Goal: Task Accomplishment & Management: Manage account settings

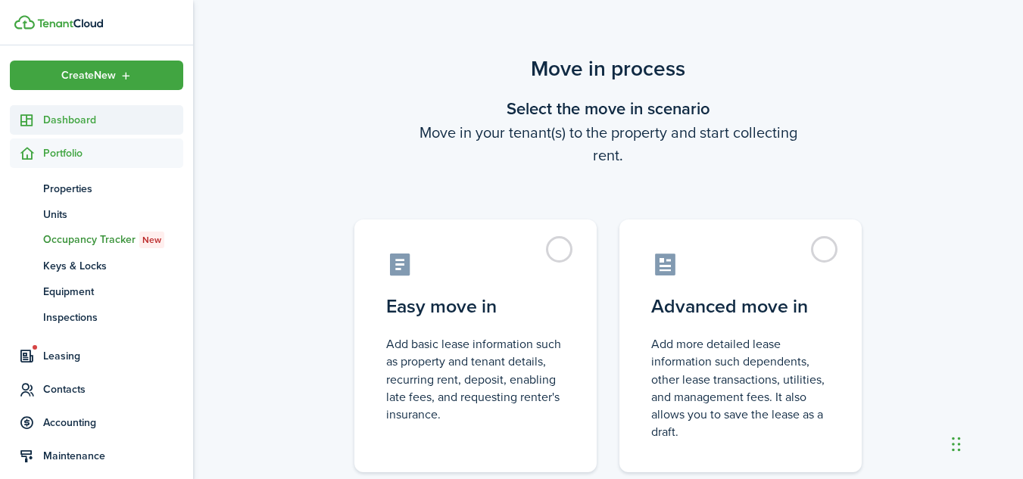
click at [45, 127] on span "Dashboard" at bounding box center [113, 120] width 140 height 16
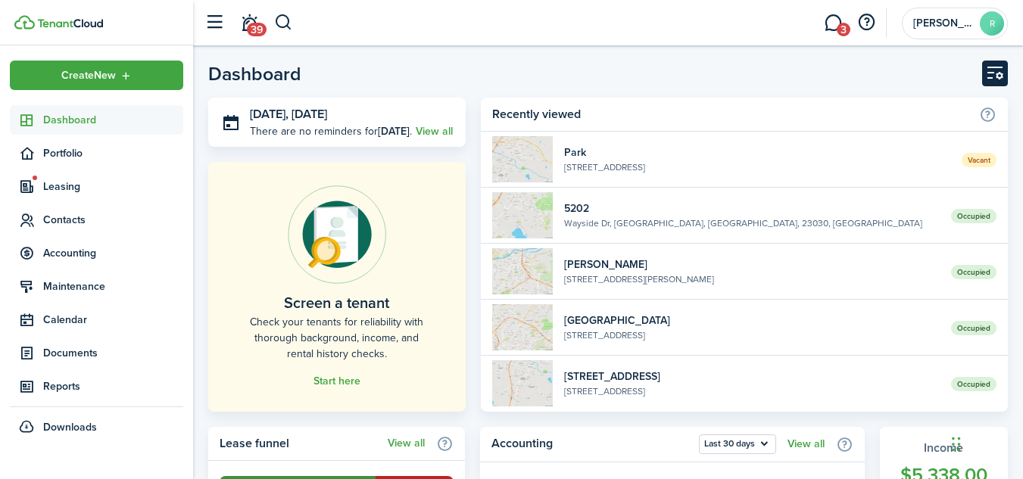
click at [990, 76] on button "Customise" at bounding box center [995, 74] width 26 height 26
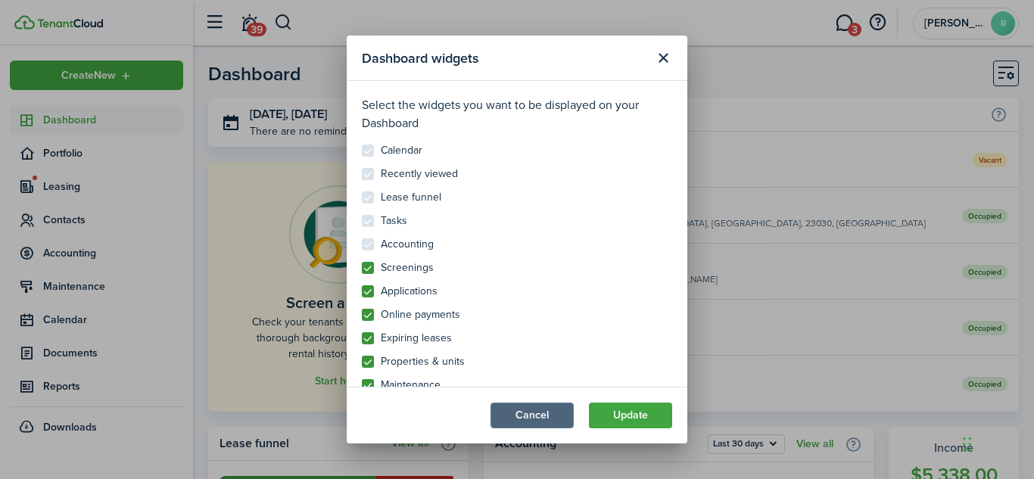
click at [537, 411] on button "Cancel" at bounding box center [532, 416] width 83 height 26
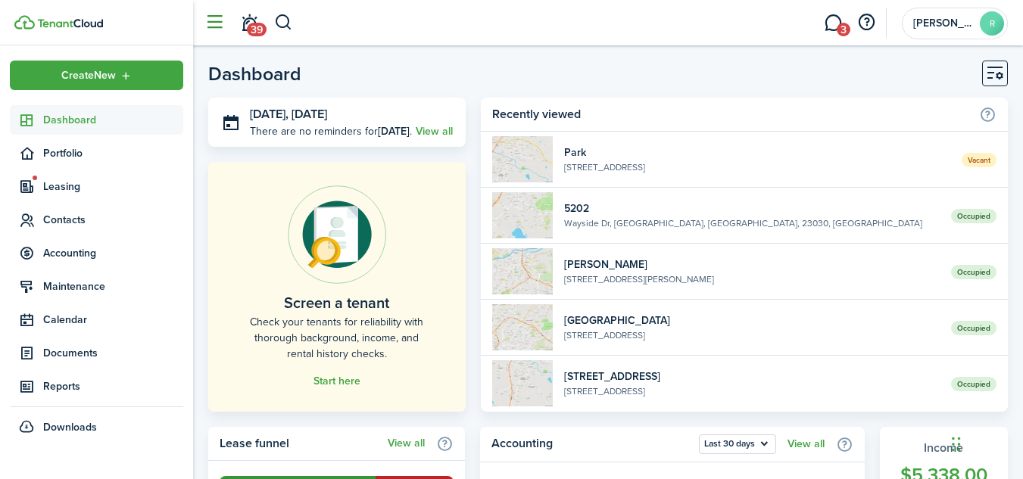
click at [220, 18] on button "button" at bounding box center [214, 22] width 29 height 29
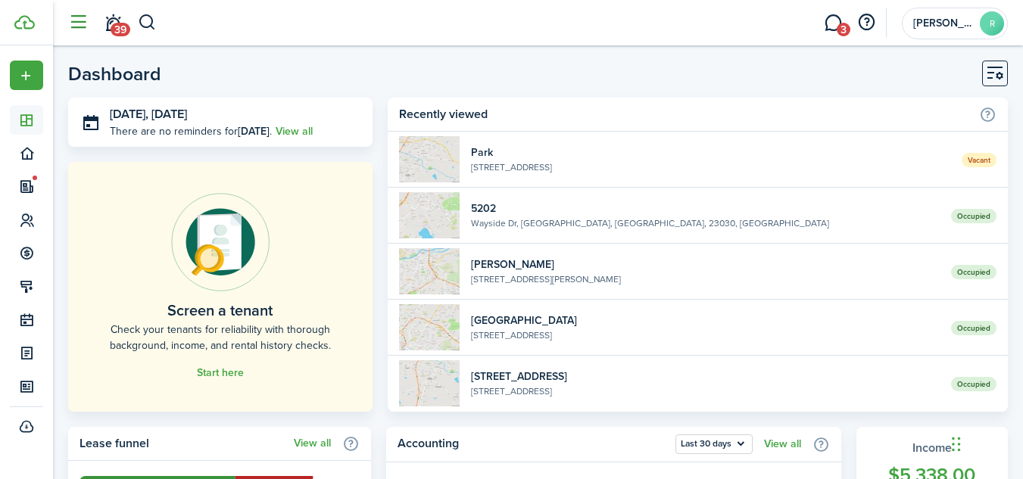
click at [73, 20] on button "button" at bounding box center [78, 22] width 29 height 29
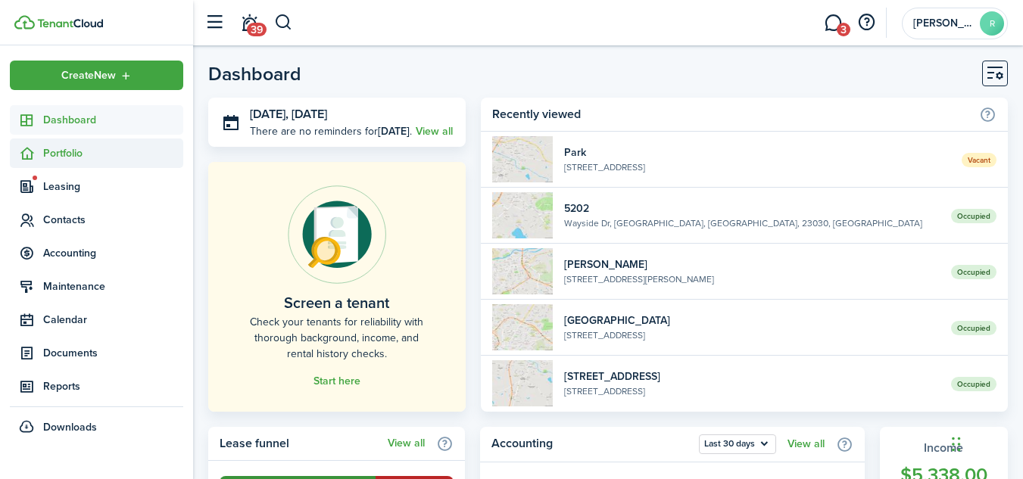
click at [71, 158] on span "Portfolio" at bounding box center [113, 153] width 140 height 16
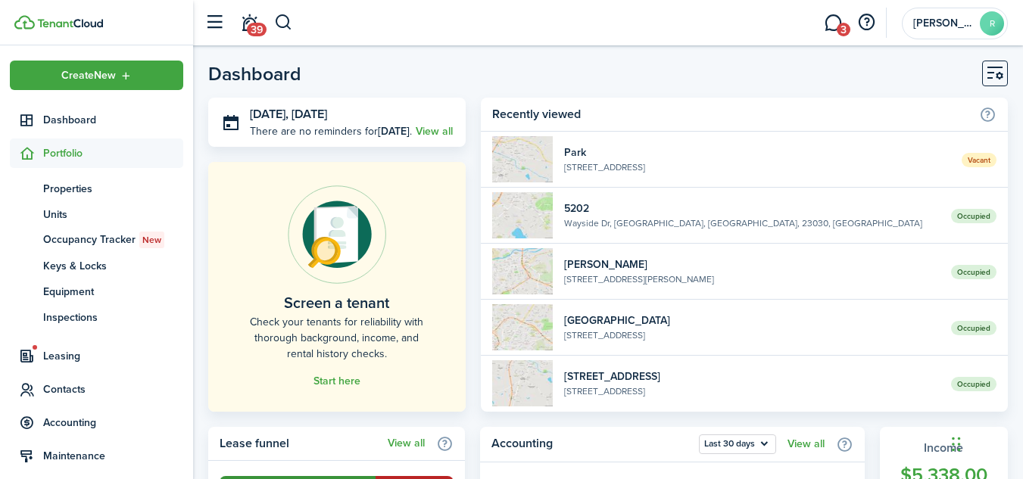
click at [85, 152] on span "Portfolio" at bounding box center [113, 153] width 140 height 16
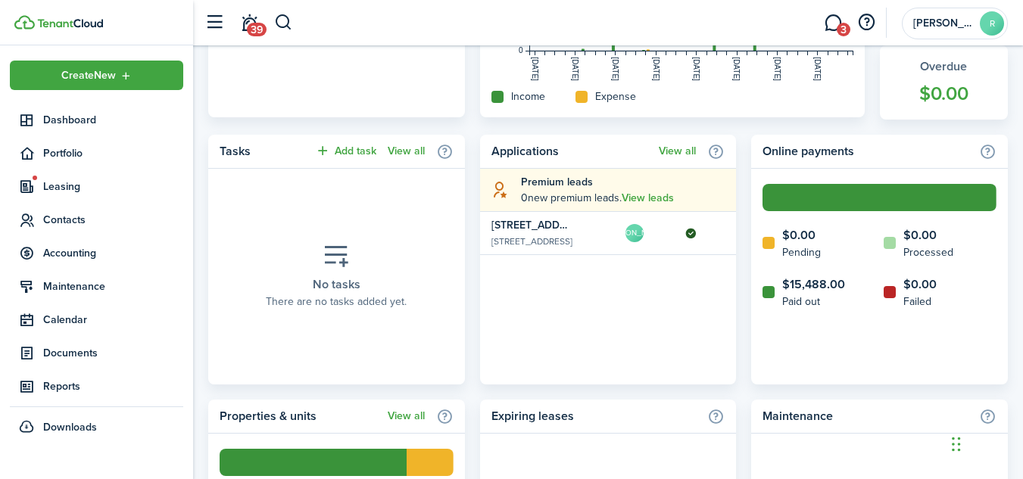
scroll to position [578, 0]
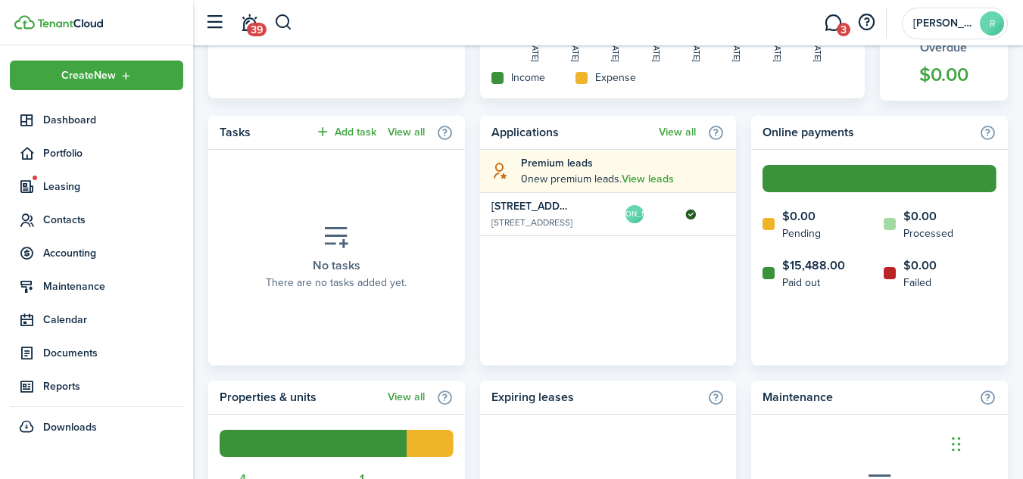
drag, startPoint x: 1026, startPoint y: 209, endPoint x: 981, endPoint y: 390, distance: 186.6
click at [981, 382] on div "Tasks Add task View all No tasks There are no tasks added yet. Applications Vie…" at bounding box center [608, 373] width 800 height 515
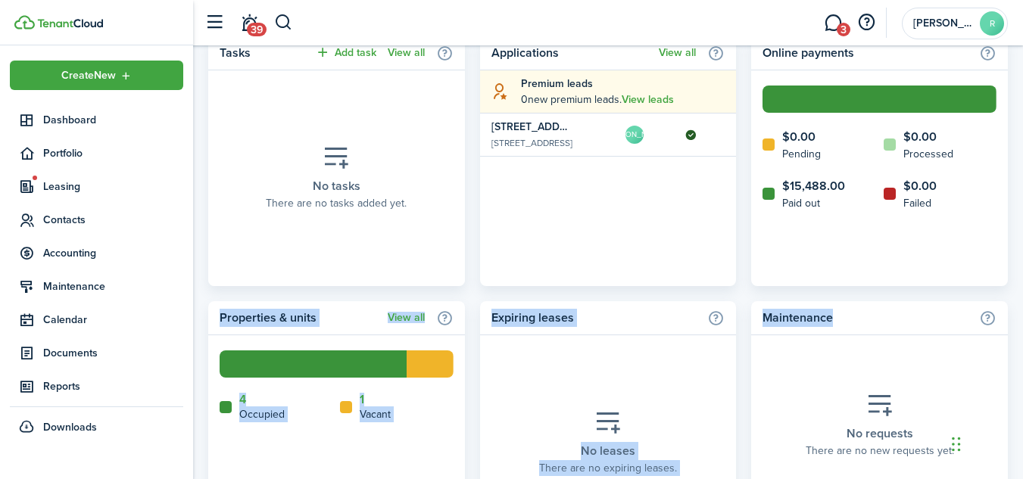
scroll to position [772, 0]
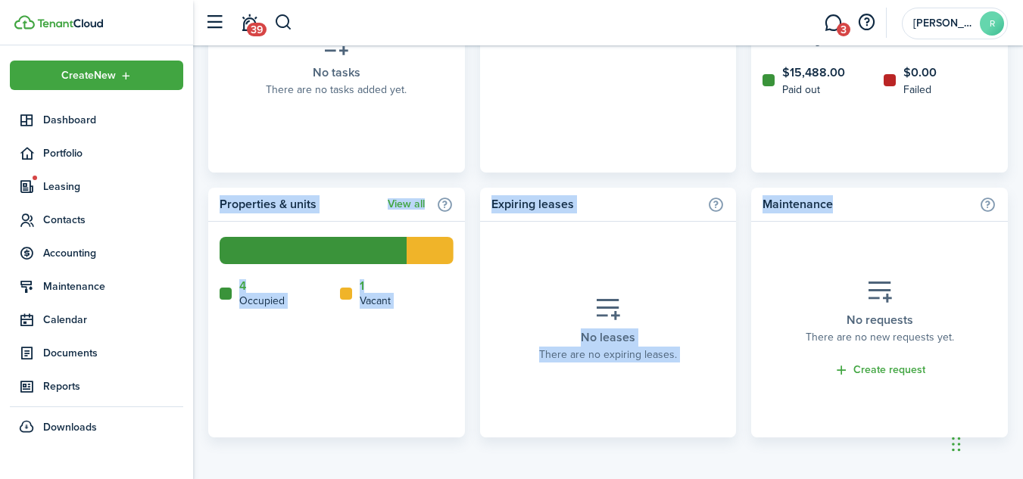
click at [560, 207] on home-widget-title "Expiring leases" at bounding box center [595, 204] width 209 height 18
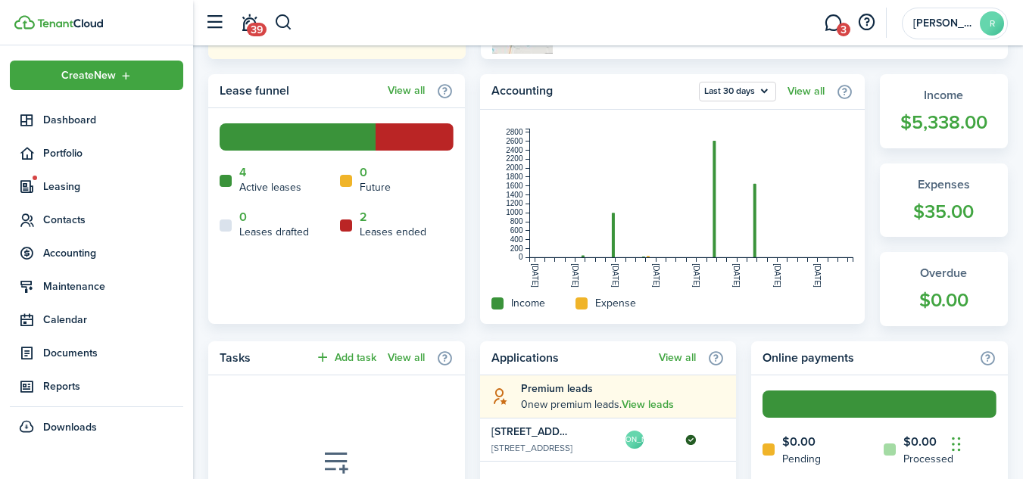
scroll to position [0, 0]
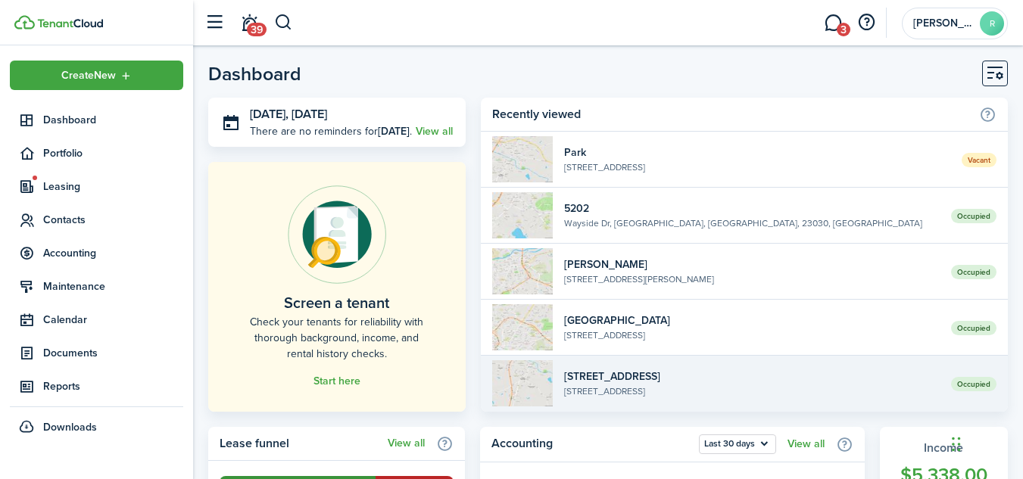
click at [579, 376] on widget-list-item-title "[STREET_ADDRESS]" at bounding box center [752, 377] width 376 height 16
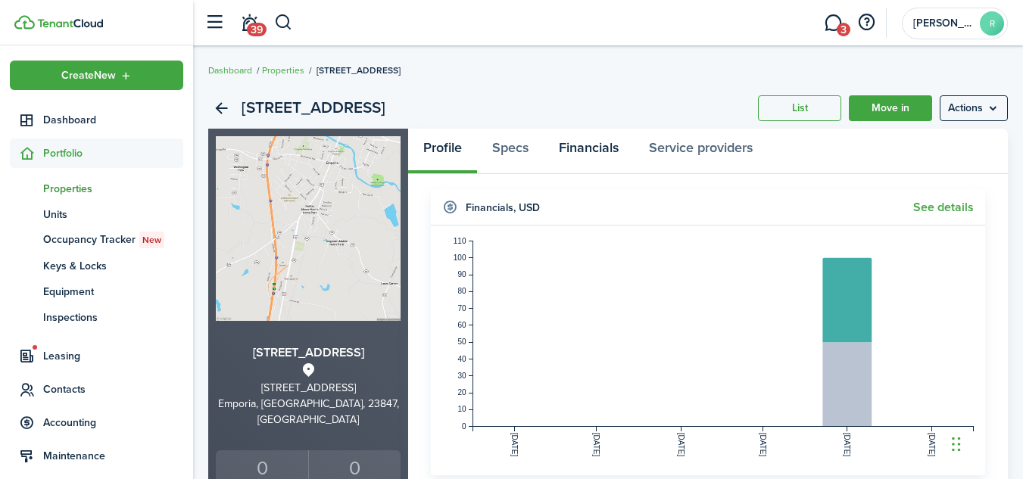
click at [590, 148] on link "Financials" at bounding box center [589, 151] width 90 height 45
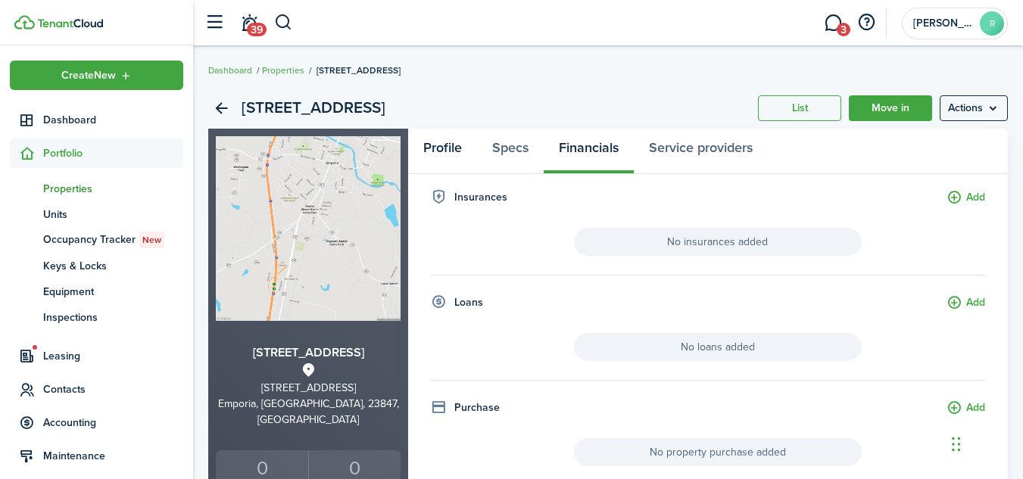
click at [451, 145] on link "Profile" at bounding box center [442, 151] width 69 height 45
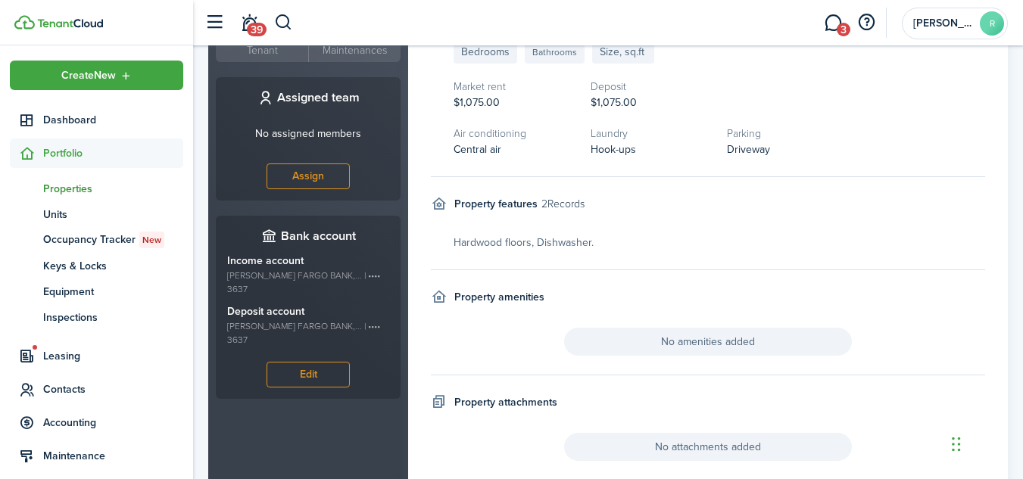
scroll to position [551, 0]
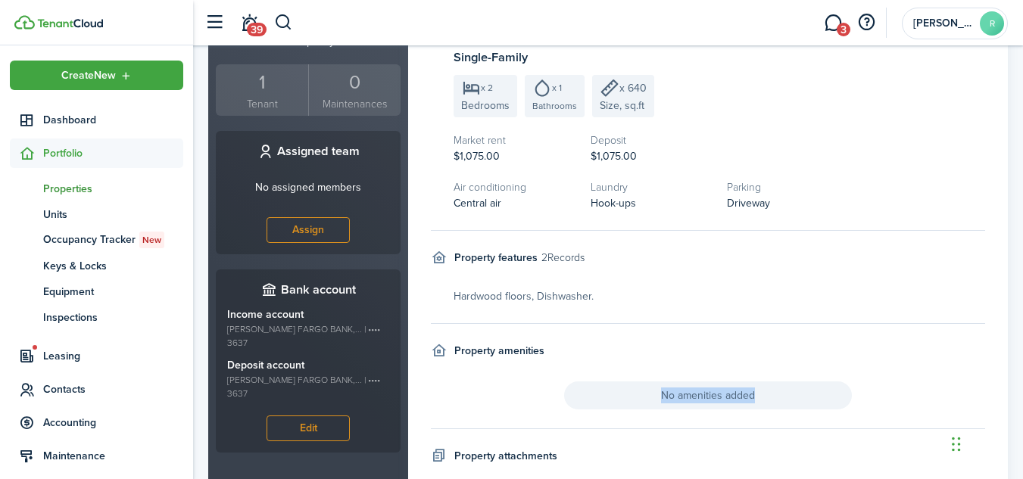
drag, startPoint x: 1010, startPoint y: 382, endPoint x: 1030, endPoint y: 329, distance: 55.8
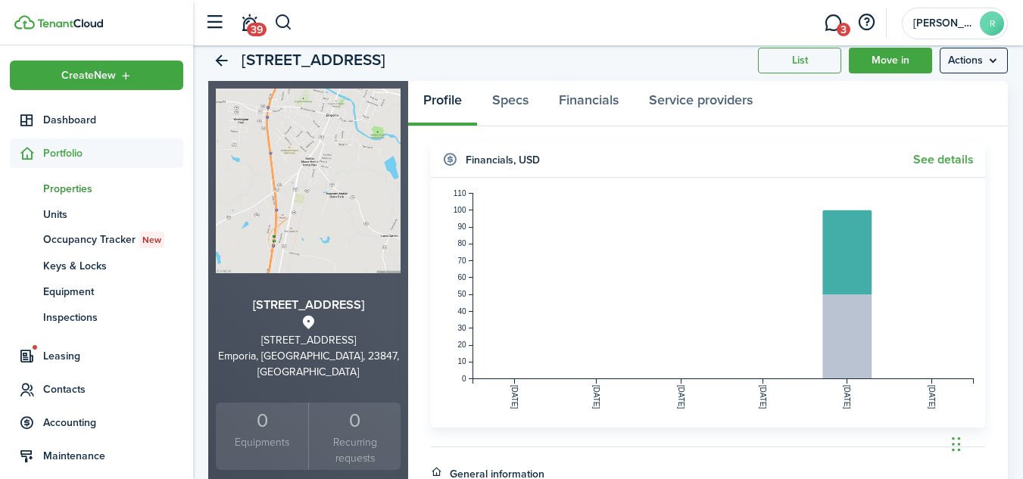
scroll to position [0, 0]
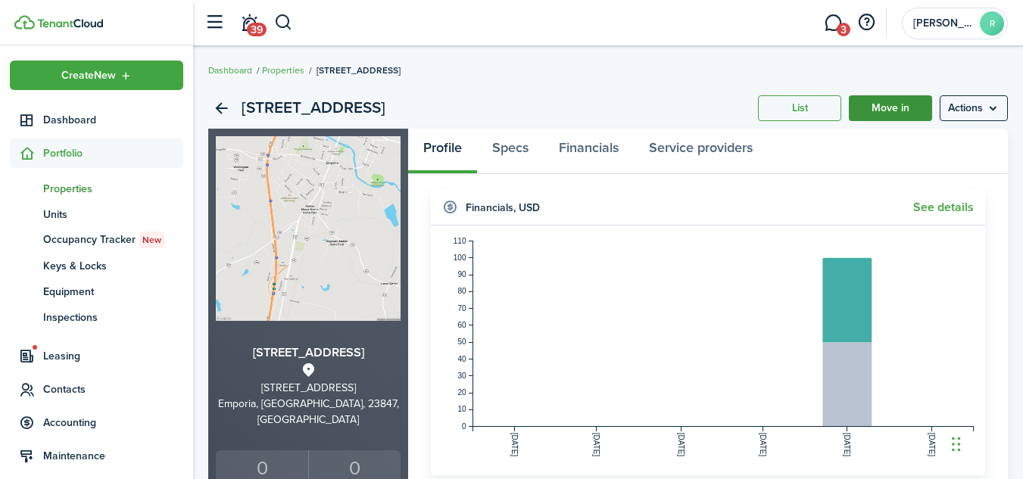
click at [903, 112] on link "Move in" at bounding box center [890, 108] width 83 height 26
click at [957, 206] on link "See details" at bounding box center [943, 208] width 61 height 14
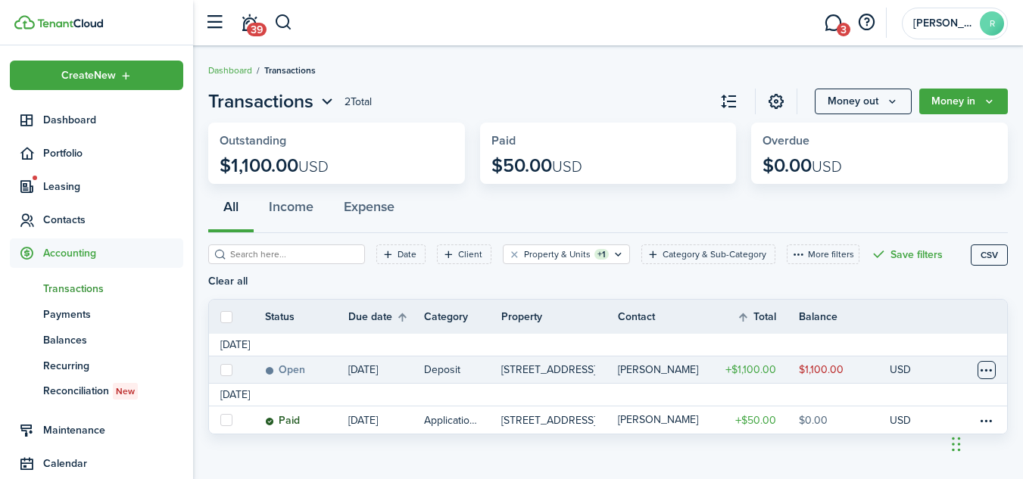
click at [985, 369] on table-menu-btn-icon at bounding box center [987, 370] width 18 height 18
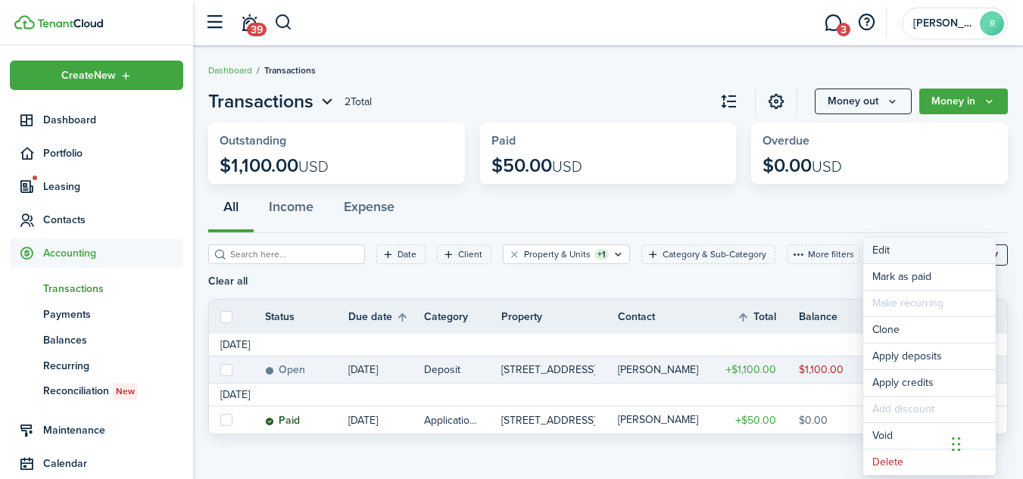
click at [891, 247] on button "Edit" at bounding box center [929, 251] width 133 height 26
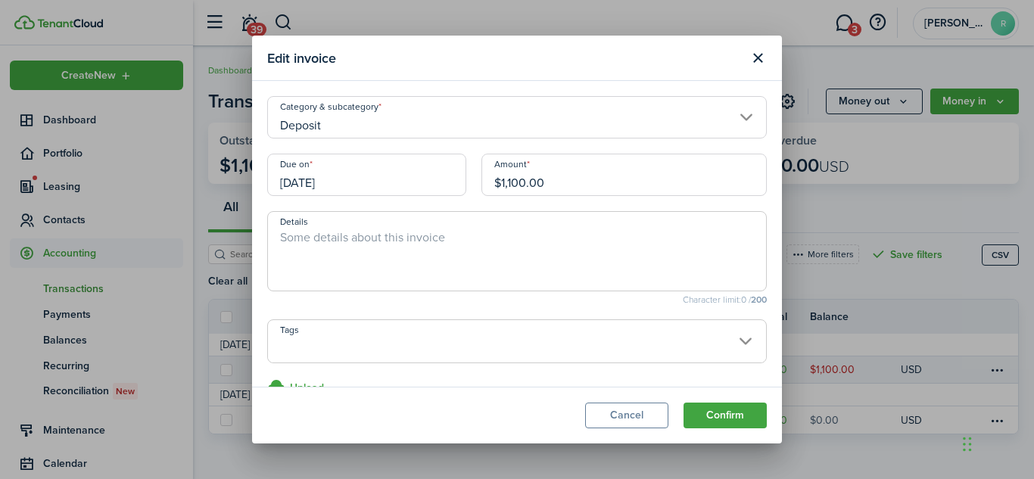
click at [522, 186] on input "$1,100.00" at bounding box center [624, 175] width 285 height 42
type input "$1,075.00"
click at [716, 424] on button "Confirm" at bounding box center [725, 416] width 83 height 26
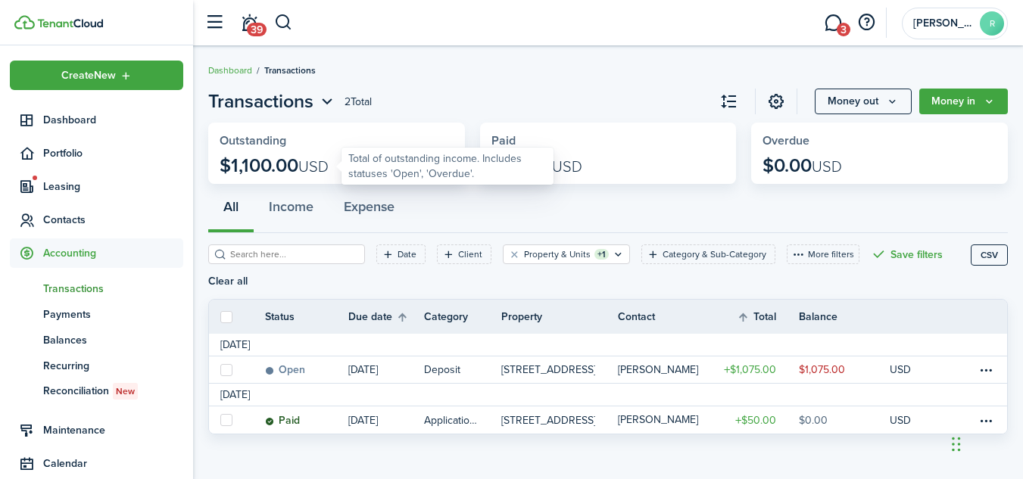
click at [270, 160] on p "$1,100.00 USD" at bounding box center [274, 165] width 109 height 21
